Goal: Connect with others: Connect with others

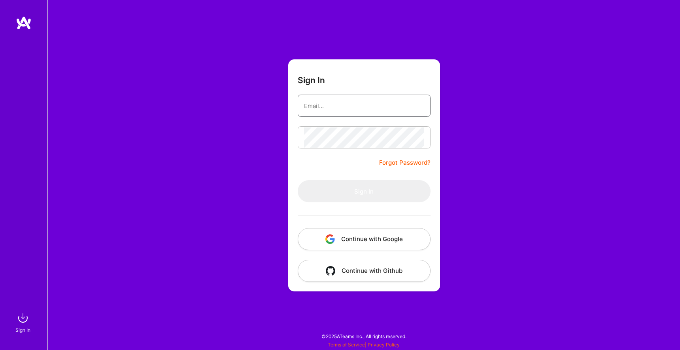
click at [335, 107] on input "email" at bounding box center [364, 106] width 120 height 20
type input "[EMAIL_ADDRESS][DOMAIN_NAME]"
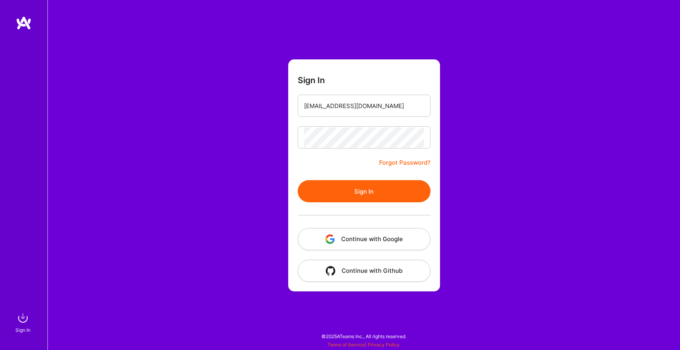
click at [344, 183] on button "Sign In" at bounding box center [364, 191] width 133 height 22
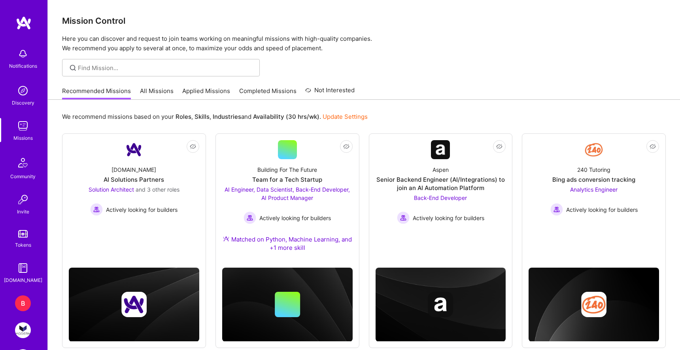
click at [22, 299] on div "B" at bounding box center [23, 303] width 16 height 16
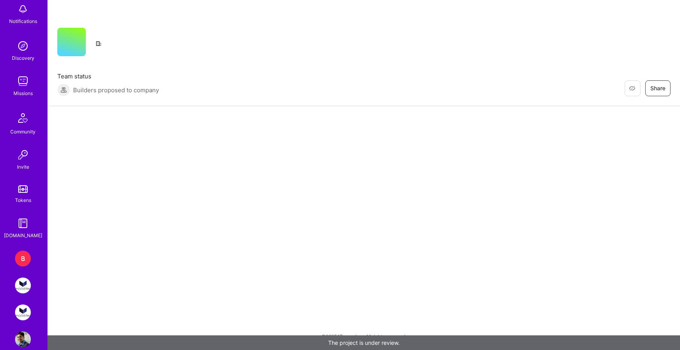
scroll to position [58, 0]
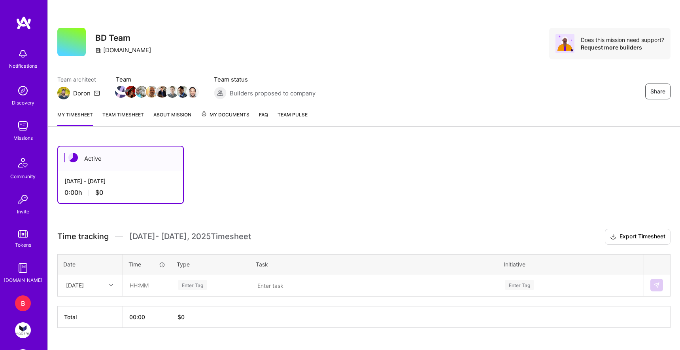
click at [120, 116] on link "Team timesheet" at bounding box center [123, 118] width 42 height 16
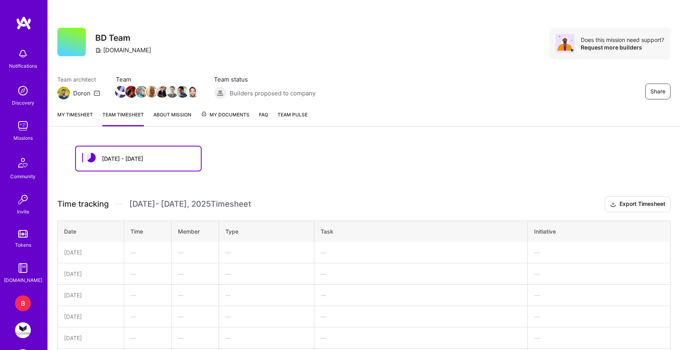
click at [173, 112] on link "About Mission" at bounding box center [172, 118] width 38 height 16
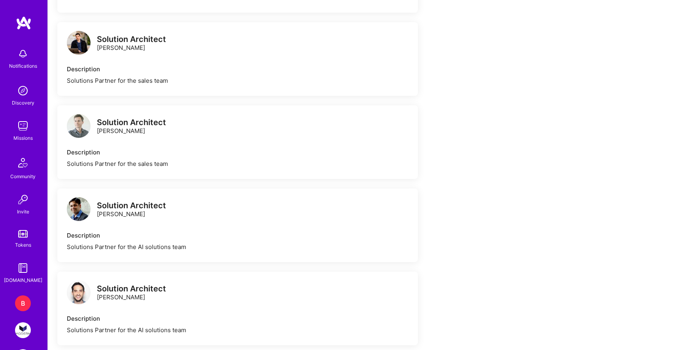
scroll to position [521, 0]
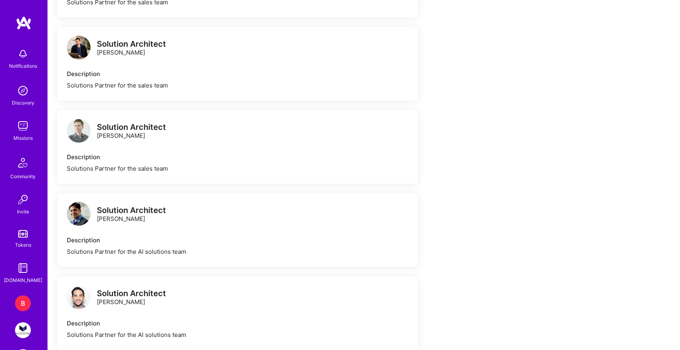
click at [77, 130] on img at bounding box center [79, 131] width 24 height 24
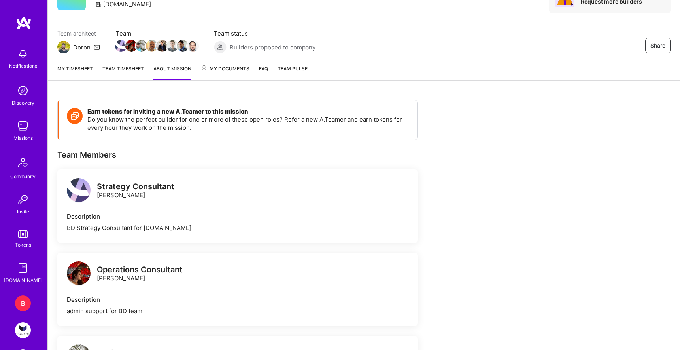
scroll to position [0, 0]
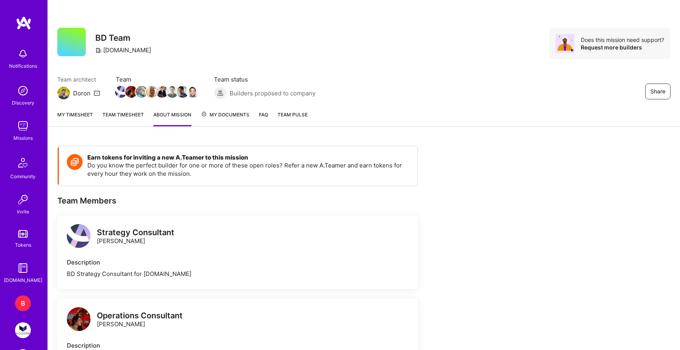
click at [265, 116] on link "FAQ" at bounding box center [263, 118] width 9 height 16
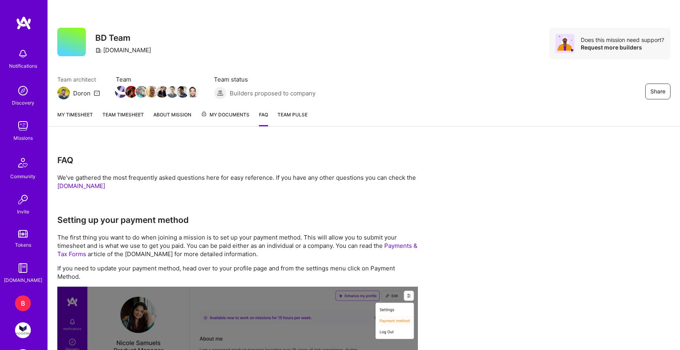
click at [290, 120] on link "Team Pulse" at bounding box center [293, 118] width 30 height 16
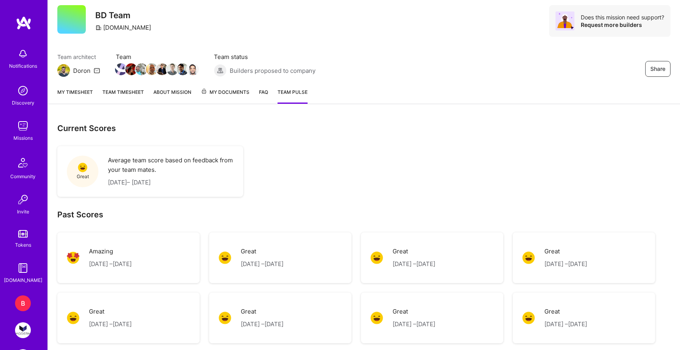
scroll to position [20, 0]
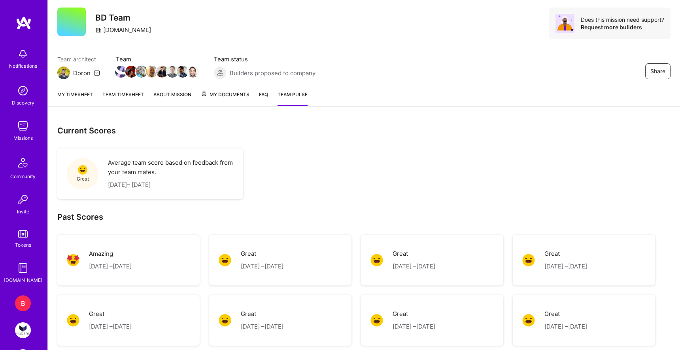
click at [132, 262] on p "Aug 15, 2025 – Aug 31, 2025" at bounding box center [110, 265] width 43 height 9
click at [93, 259] on div "Amazing Aug 15, 2025 – Aug 31, 2025" at bounding box center [110, 260] width 43 height 22
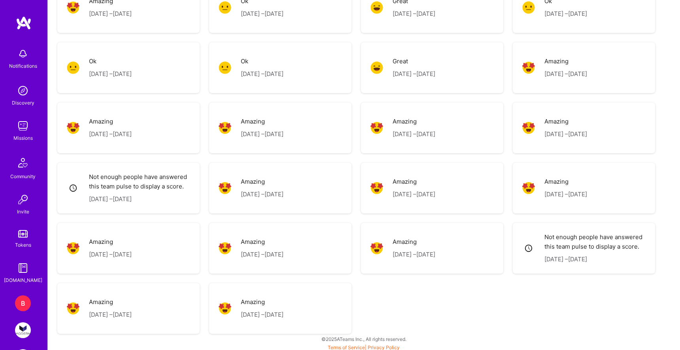
scroll to position [1117, 0]
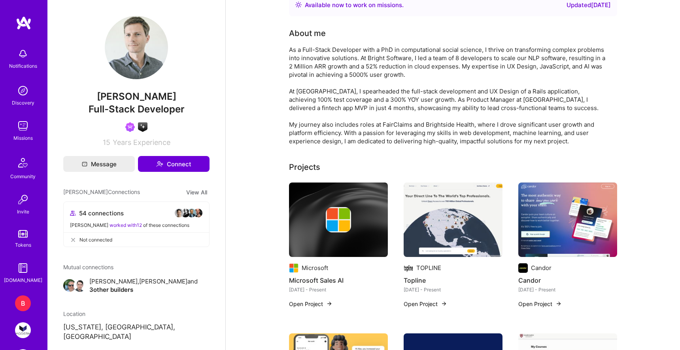
click at [410, 49] on div "As a Full-Stack Developer with a PhD in computational social science, I thrive …" at bounding box center [447, 95] width 316 height 100
drag, startPoint x: 410, startPoint y: 49, endPoint x: 473, endPoint y: 50, distance: 62.9
click at [473, 50] on div "As a Full-Stack Developer with a PhD in computational social science, I thrive …" at bounding box center [447, 95] width 316 height 100
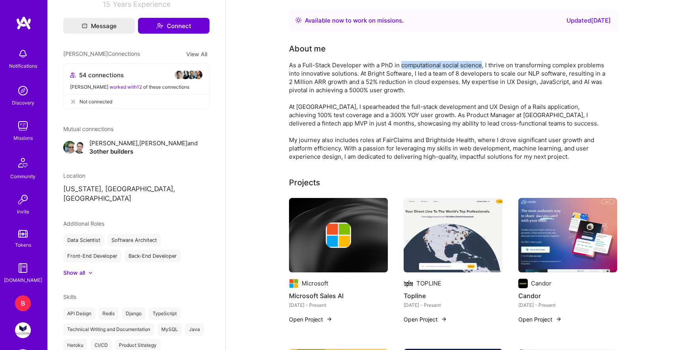
scroll to position [141, 0]
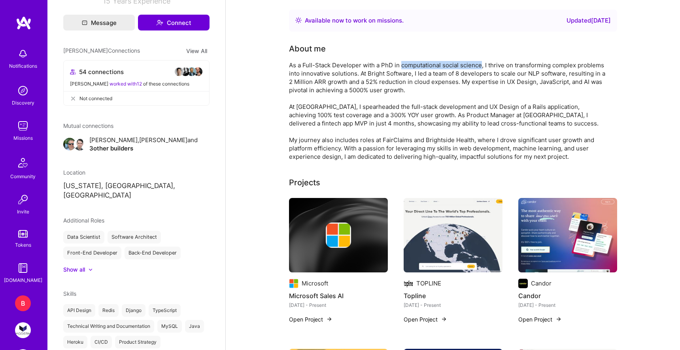
click at [201, 51] on button "View All" at bounding box center [197, 50] width 26 height 9
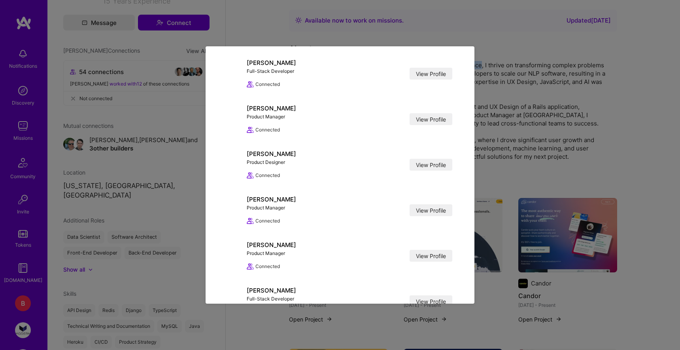
scroll to position [419, 0]
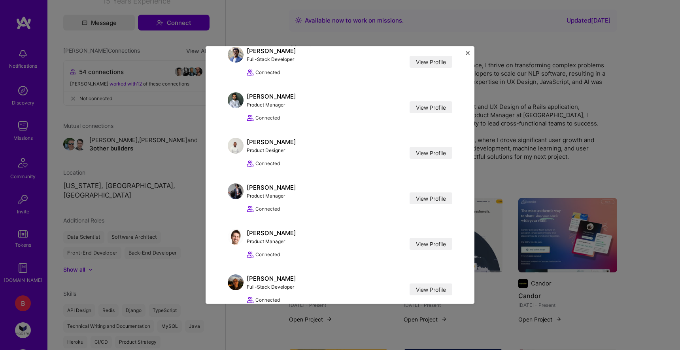
click at [174, 151] on div "[PERSON_NAME] Connections [PERSON_NAME] Solution Architect View Profile Connect…" at bounding box center [340, 175] width 680 height 350
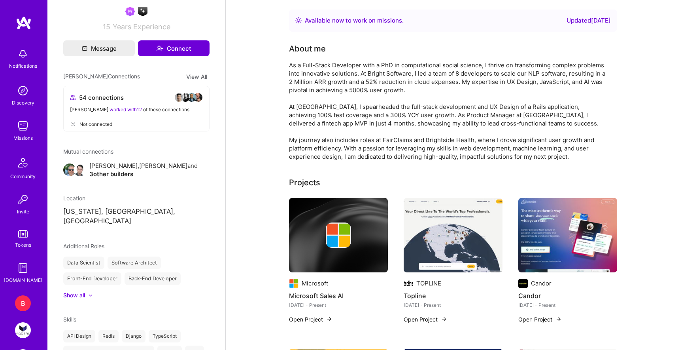
scroll to position [0, 0]
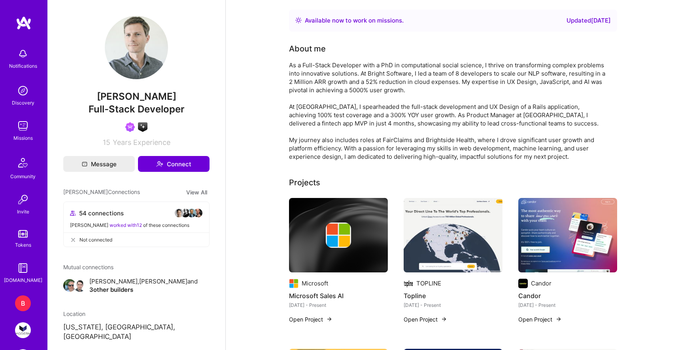
click at [116, 90] on div "[PERSON_NAME] Full-Stack Developer A.I. guild Members of A.I. guild. 15 Years E…" at bounding box center [136, 81] width 146 height 131
drag, startPoint x: 116, startPoint y: 90, endPoint x: 152, endPoint y: 97, distance: 36.3
click at [152, 97] on div "[PERSON_NAME] Full-Stack Developer A.I. guild Members of A.I. guild. 15 Years E…" at bounding box center [136, 81] width 146 height 131
copy span "[PERSON_NAME]"
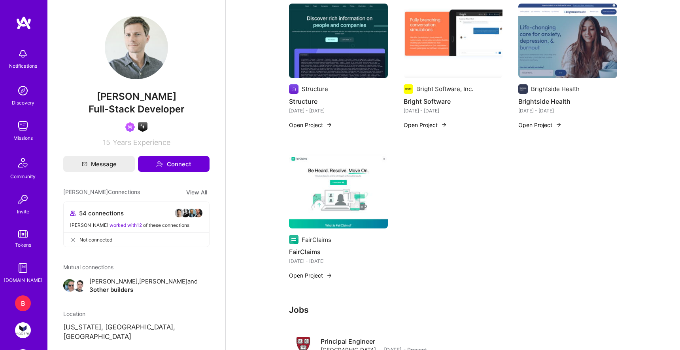
scroll to position [470, 0]
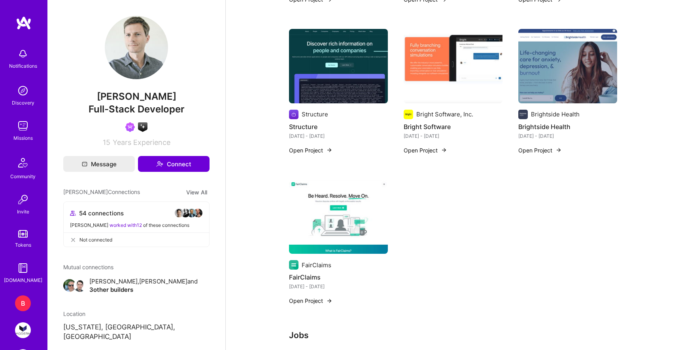
click at [437, 75] on img at bounding box center [453, 66] width 99 height 74
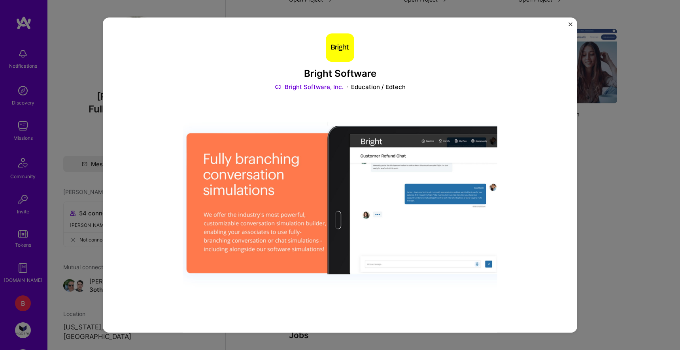
click at [331, 85] on link "Bright Software, Inc." at bounding box center [309, 87] width 69 height 8
